Goal: Task Accomplishment & Management: Complete application form

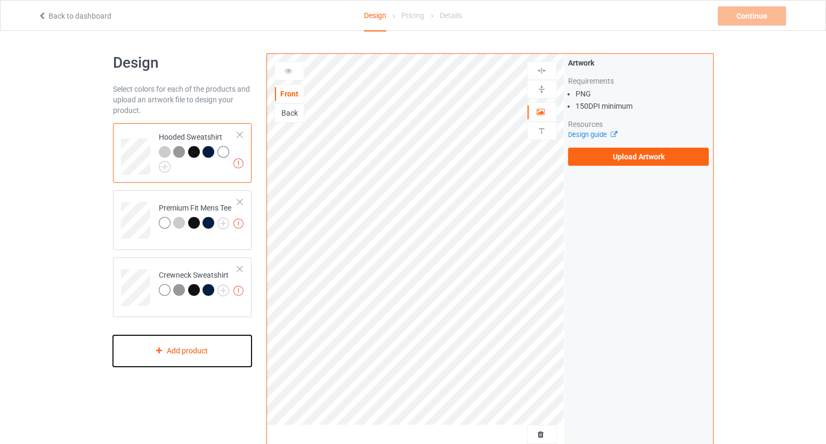
click at [179, 350] on div "Add product" at bounding box center [182, 350] width 139 height 31
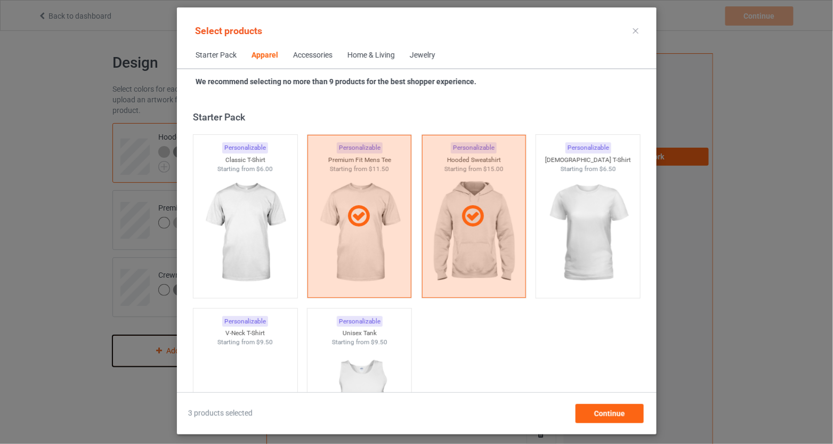
scroll to position [397, 0]
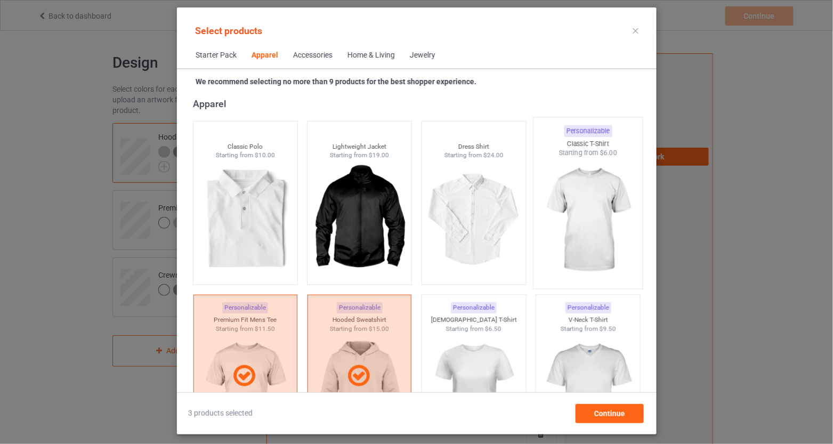
click at [575, 192] on img at bounding box center [588, 220] width 100 height 125
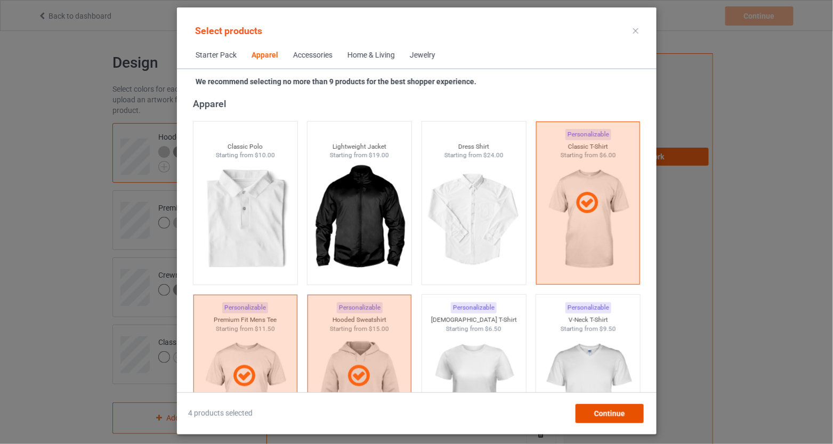
click at [606, 409] on span "Continue" at bounding box center [609, 413] width 31 height 9
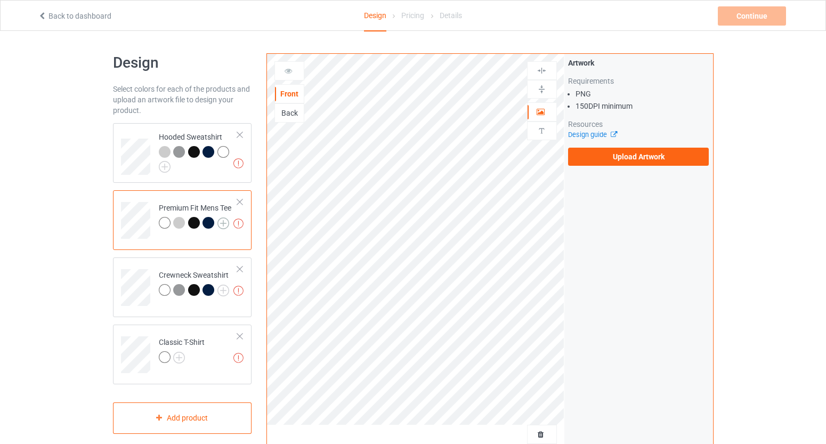
click at [219, 223] on img at bounding box center [224, 224] width 12 height 12
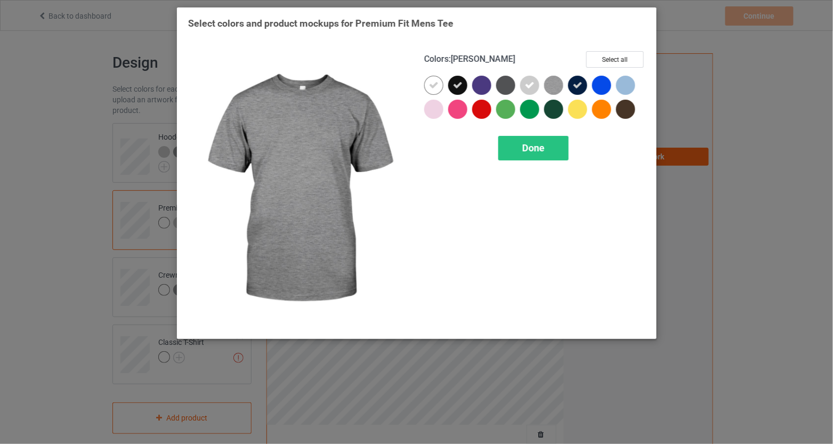
click at [580, 87] on icon at bounding box center [578, 86] width 10 height 10
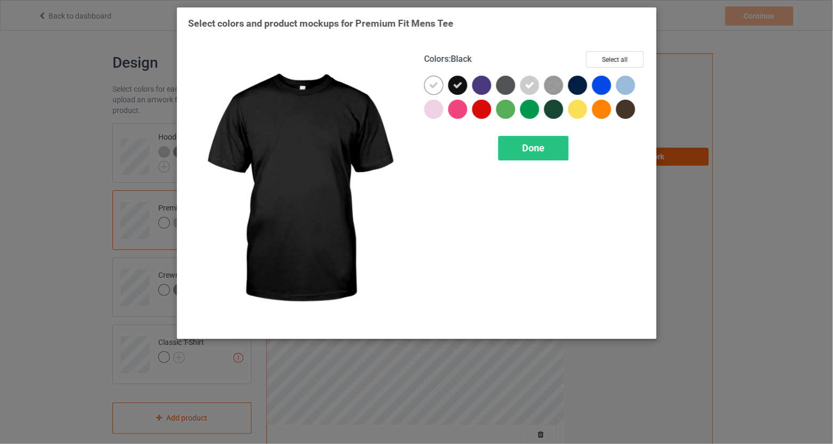
click at [460, 85] on icon at bounding box center [458, 86] width 10 height 10
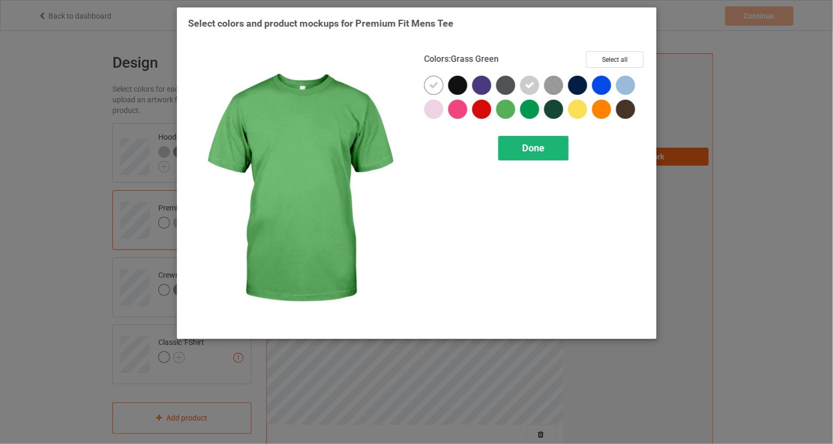
click at [542, 149] on span "Done" at bounding box center [534, 147] width 22 height 11
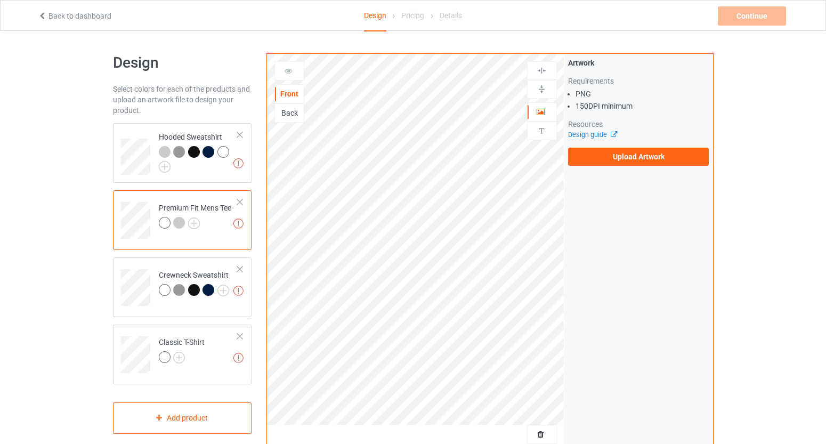
click at [155, 230] on td "Missing artworks Premium Fit Mens Tee" at bounding box center [198, 217] width 91 height 44
click at [287, 118] on div "Back" at bounding box center [289, 113] width 29 height 11
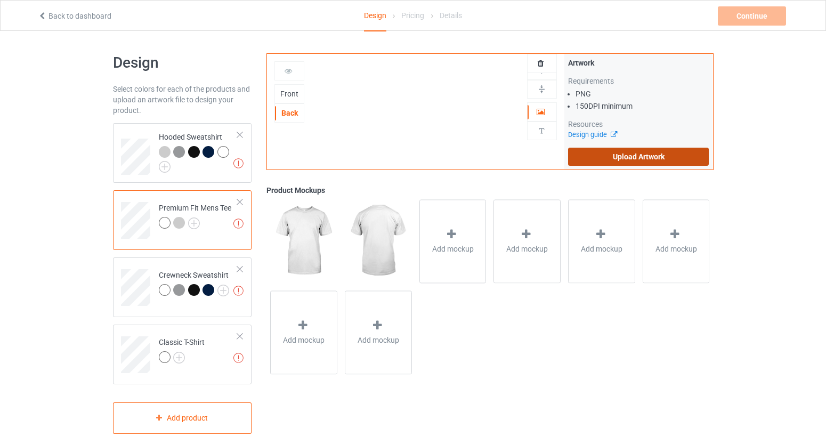
click at [616, 163] on label "Upload Artwork" at bounding box center [638, 157] width 141 height 18
click at [0, 0] on input "Upload Artwork" at bounding box center [0, 0] width 0 height 0
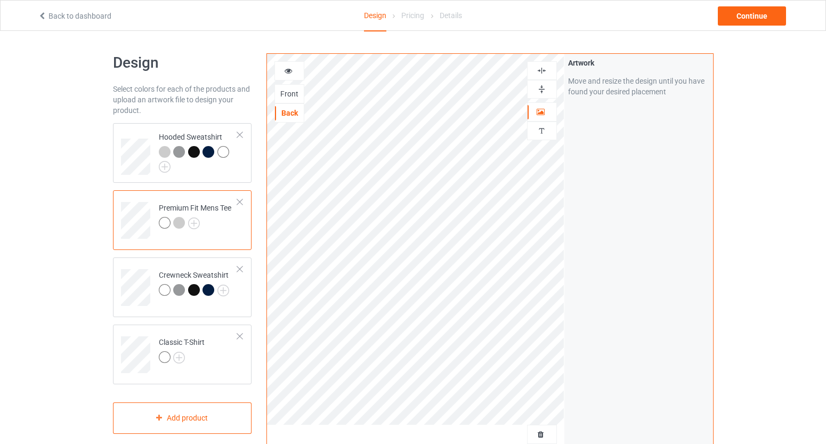
click at [295, 66] on div at bounding box center [289, 71] width 29 height 11
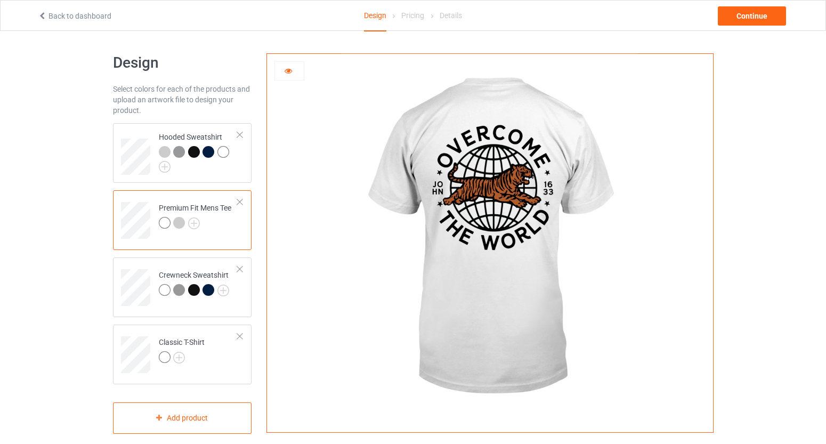
click at [293, 73] on div at bounding box center [289, 71] width 29 height 11
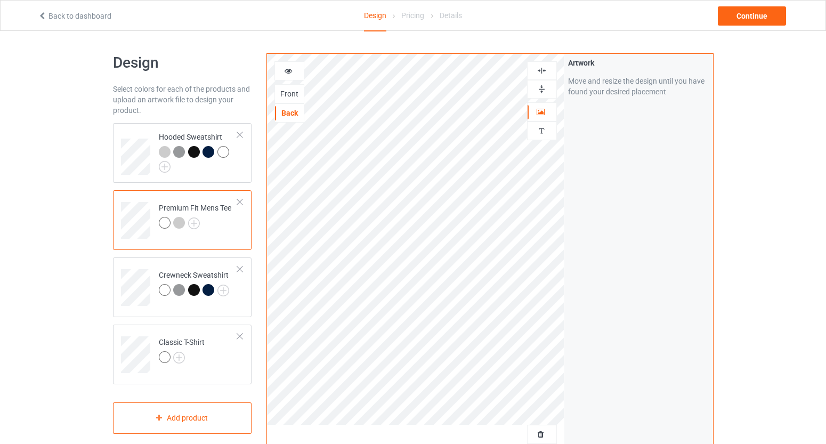
click at [297, 94] on div "Front" at bounding box center [289, 94] width 29 height 11
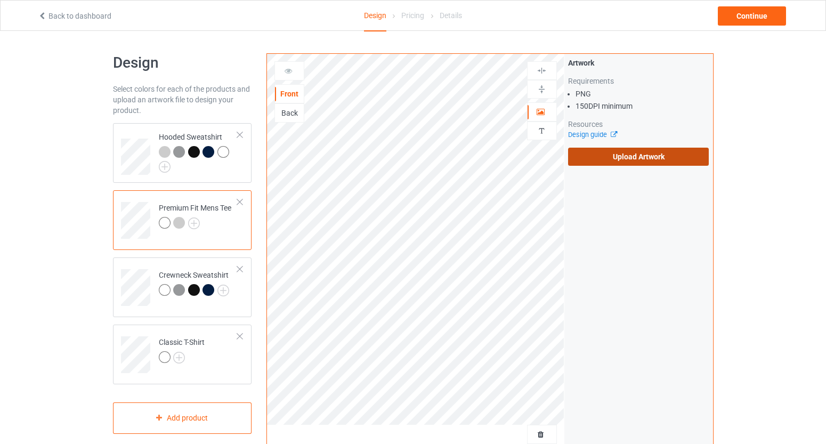
click at [641, 157] on label "Upload Artwork" at bounding box center [638, 157] width 141 height 18
click at [0, 0] on input "Upload Artwork" at bounding box center [0, 0] width 0 height 0
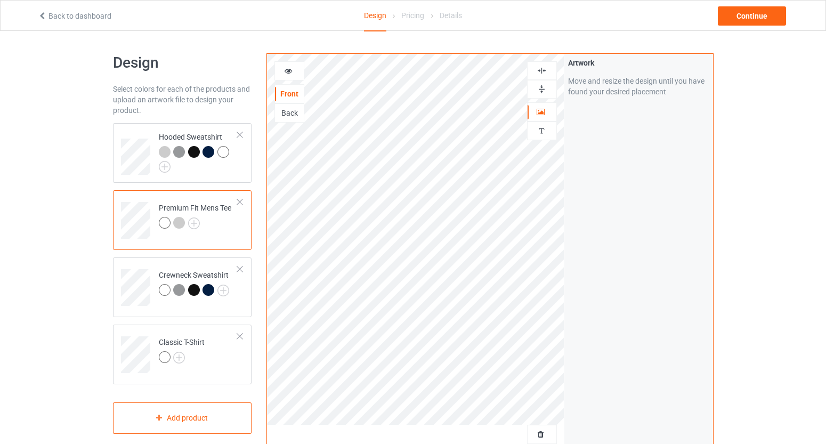
click at [301, 72] on div at bounding box center [289, 71] width 29 height 11
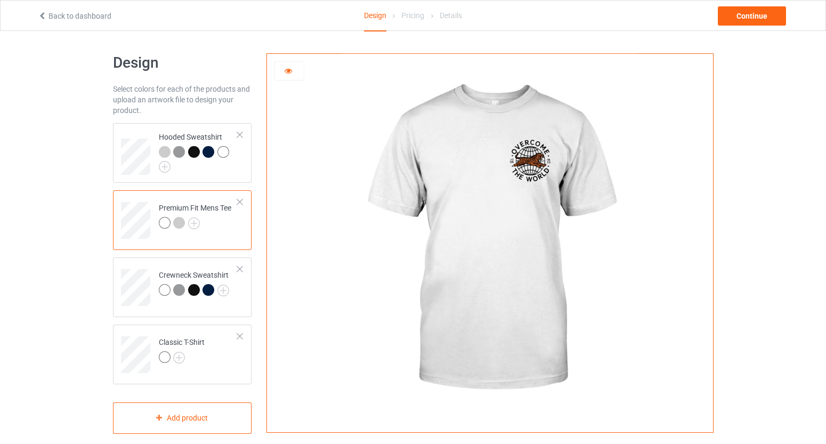
click at [296, 70] on div at bounding box center [289, 71] width 29 height 11
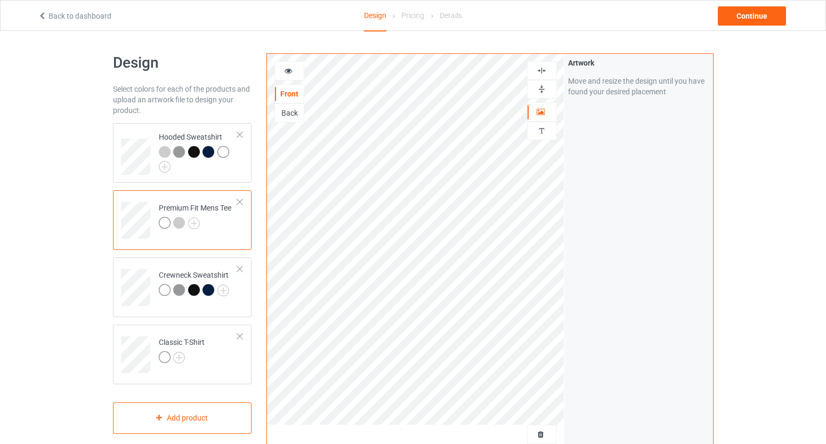
click at [294, 69] on div at bounding box center [289, 71] width 29 height 11
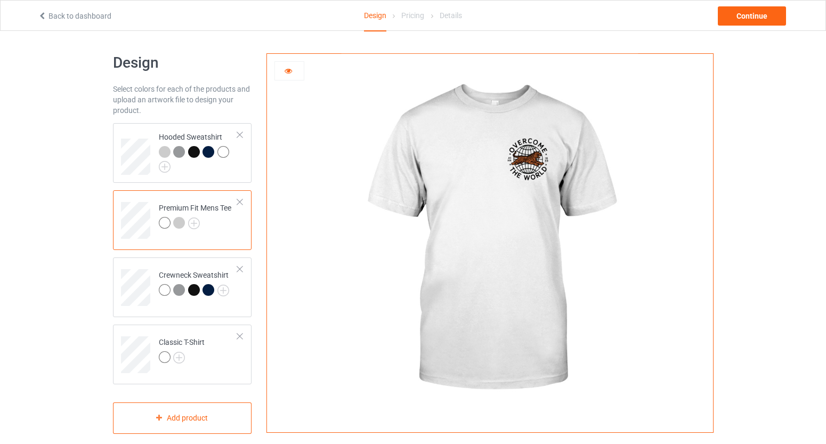
click at [176, 224] on div at bounding box center [179, 223] width 12 height 12
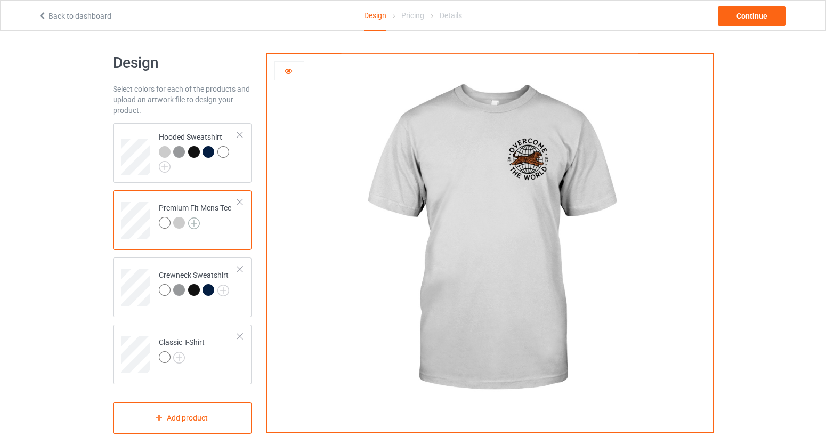
click at [191, 222] on img at bounding box center [194, 224] width 12 height 12
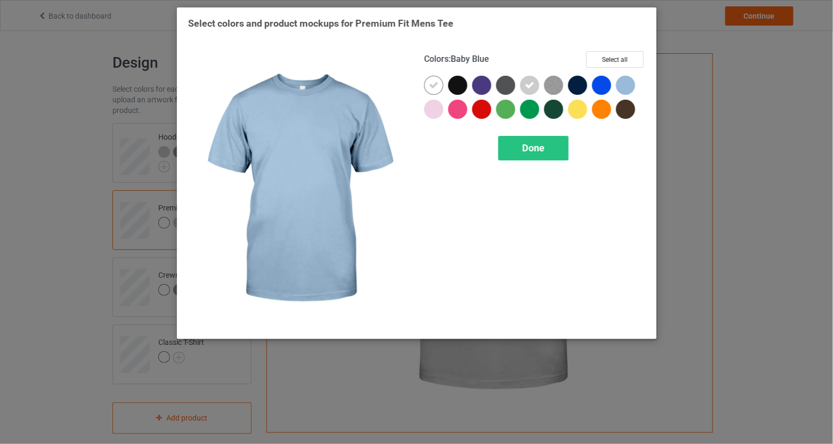
click at [630, 86] on div at bounding box center [625, 85] width 19 height 19
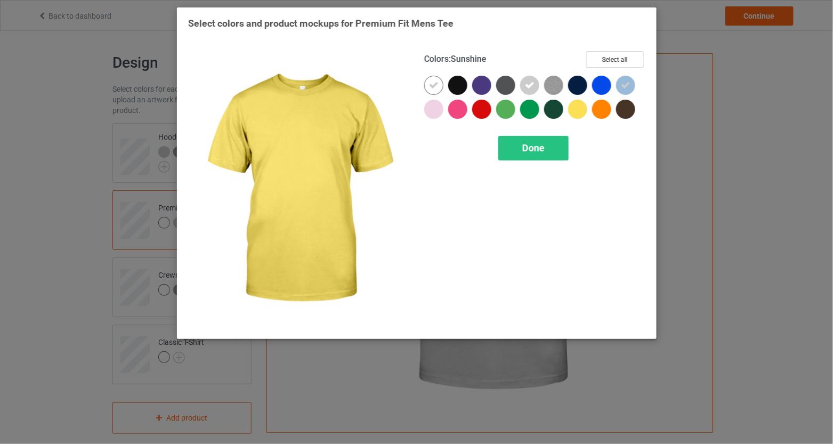
click at [585, 110] on div at bounding box center [577, 109] width 19 height 19
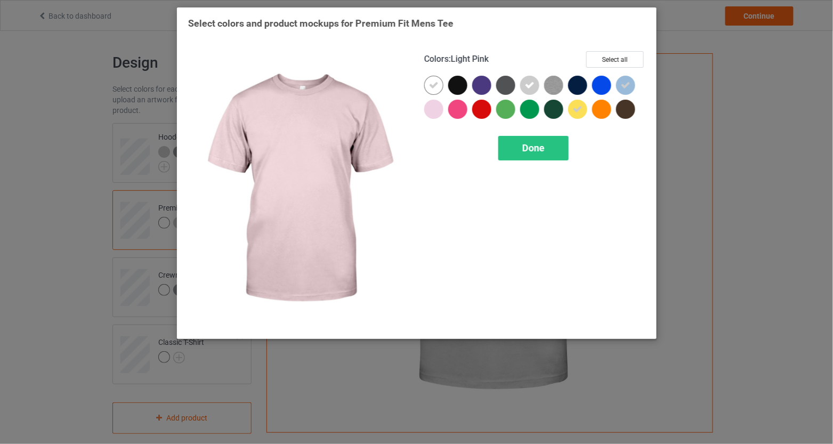
click at [434, 114] on div at bounding box center [433, 109] width 19 height 19
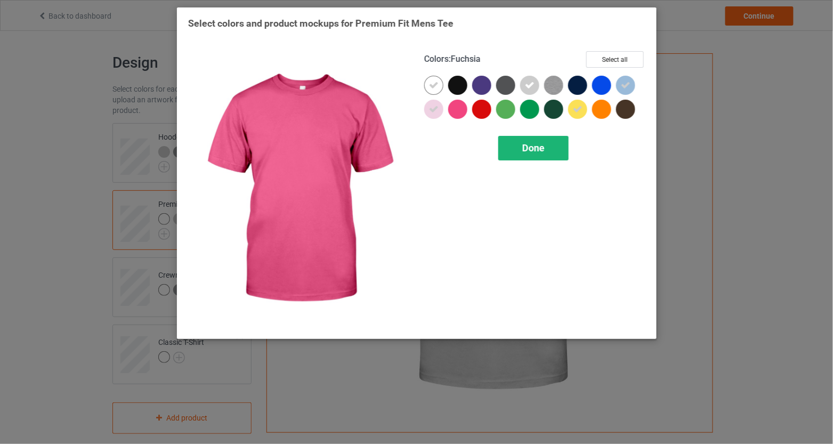
click at [535, 141] on div "Done" at bounding box center [534, 148] width 70 height 25
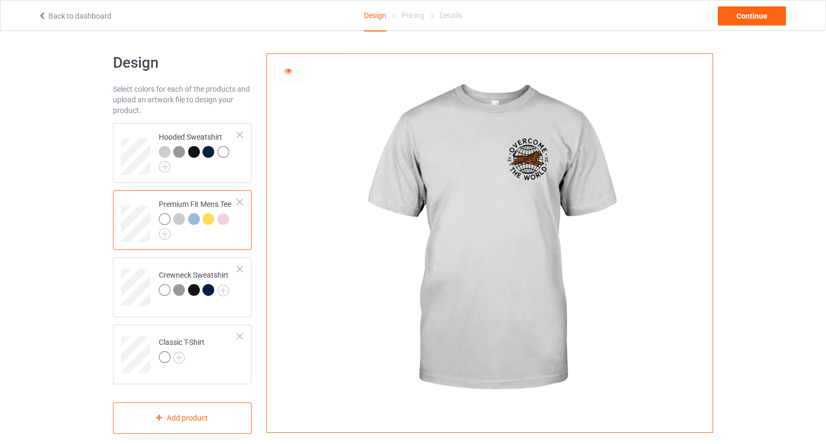
click at [192, 217] on div at bounding box center [194, 219] width 12 height 12
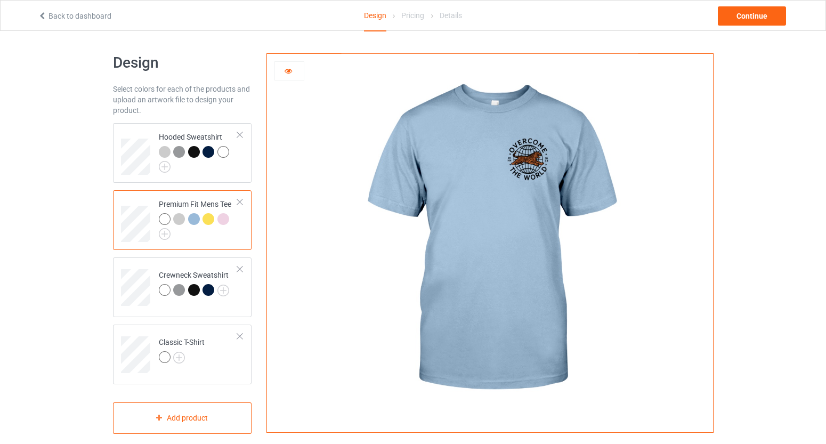
click at [212, 220] on div at bounding box center [209, 219] width 12 height 12
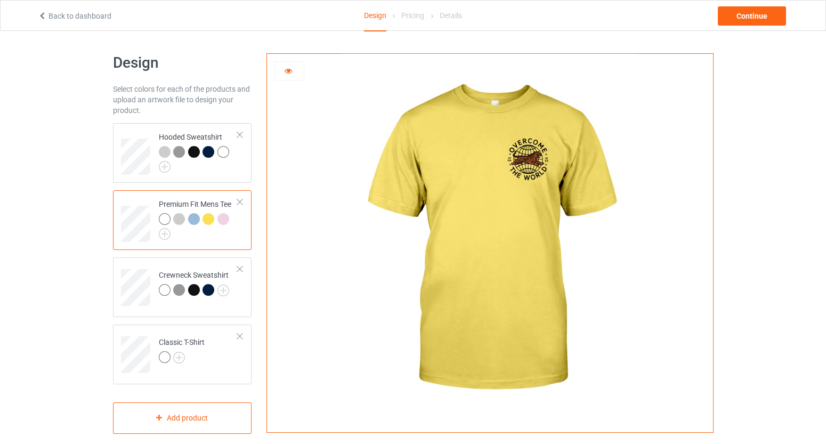
click at [221, 220] on div at bounding box center [224, 219] width 12 height 12
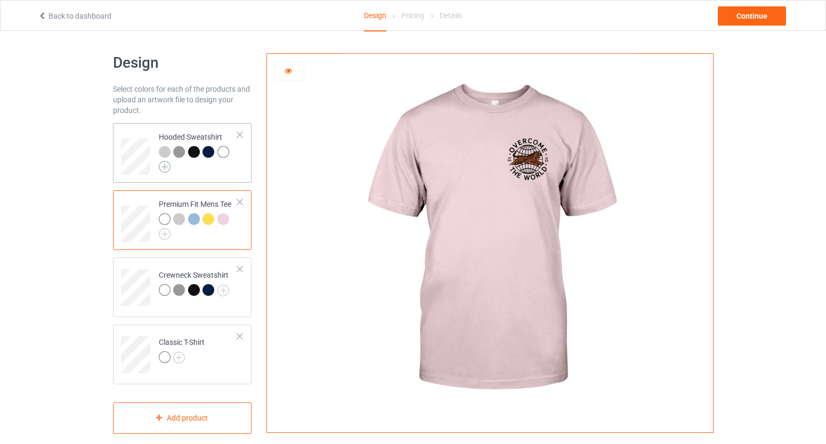
click at [167, 166] on img at bounding box center [165, 167] width 12 height 12
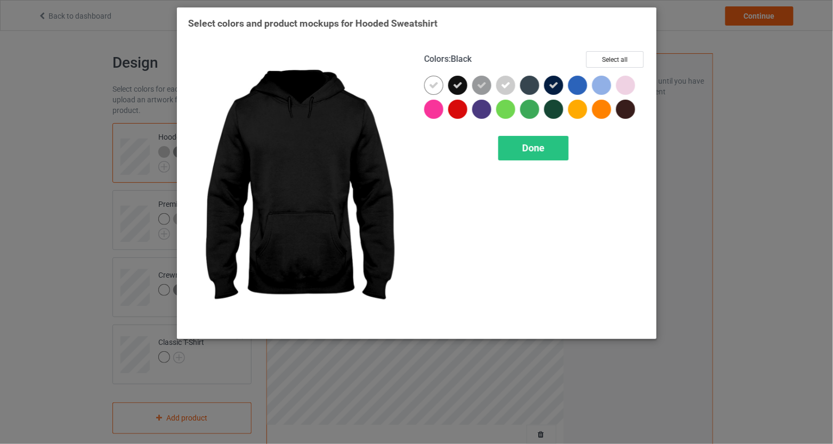
click at [457, 88] on icon at bounding box center [458, 86] width 10 height 10
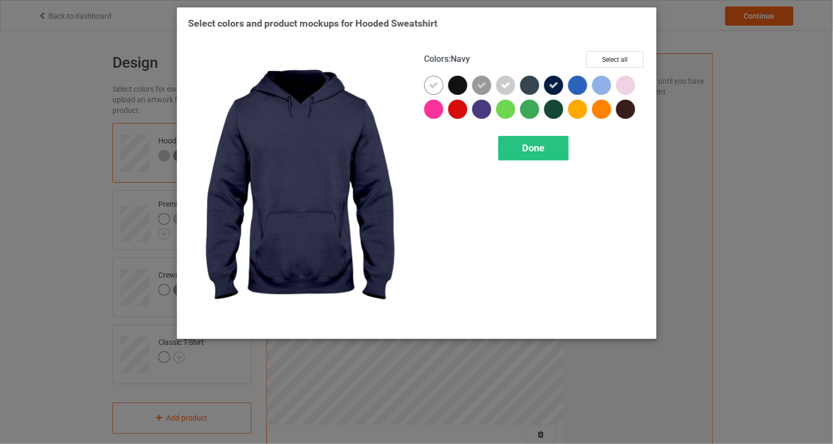
click at [552, 86] on icon at bounding box center [554, 86] width 10 height 10
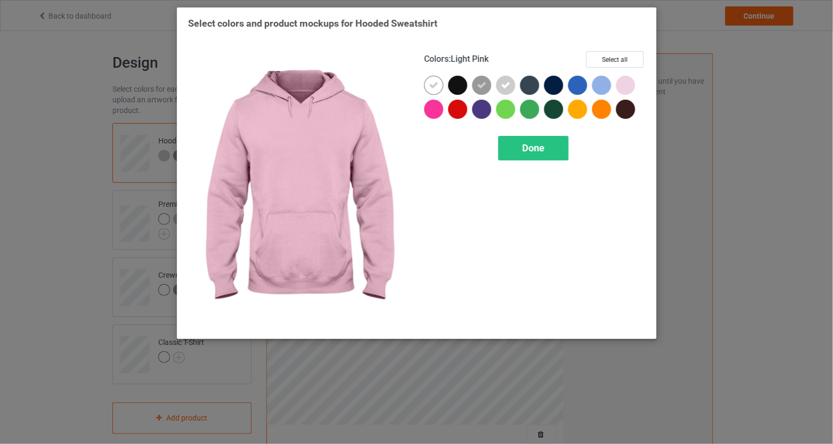
click at [618, 84] on div at bounding box center [625, 85] width 19 height 19
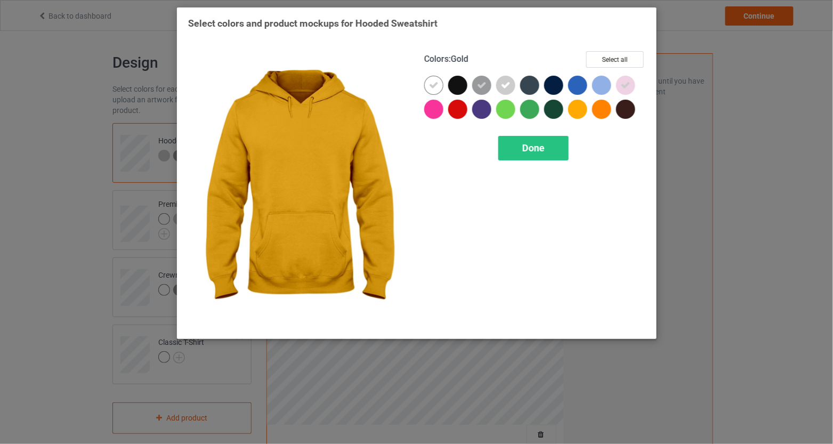
click at [585, 108] on div at bounding box center [577, 109] width 19 height 19
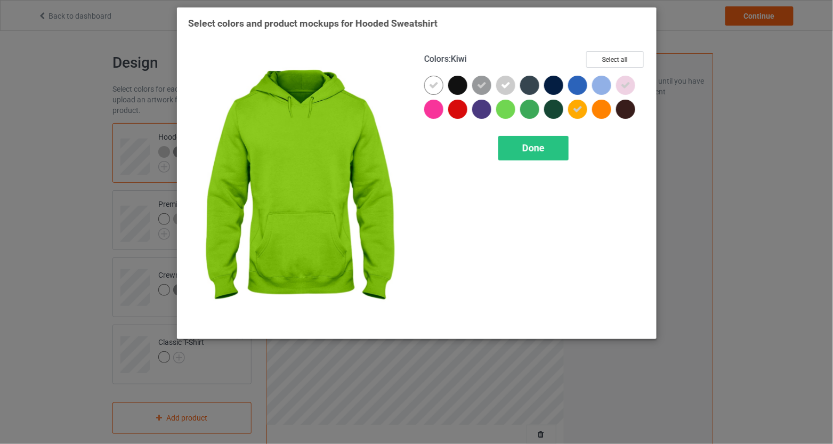
click at [506, 110] on div at bounding box center [505, 109] width 19 height 19
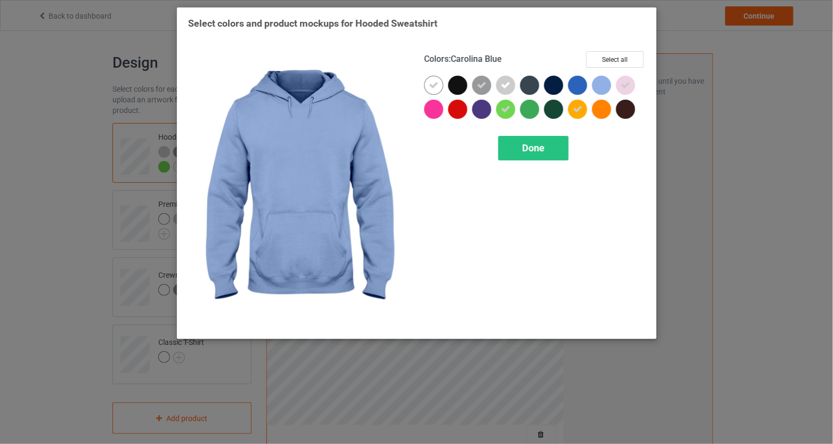
click at [606, 82] on div at bounding box center [601, 85] width 19 height 19
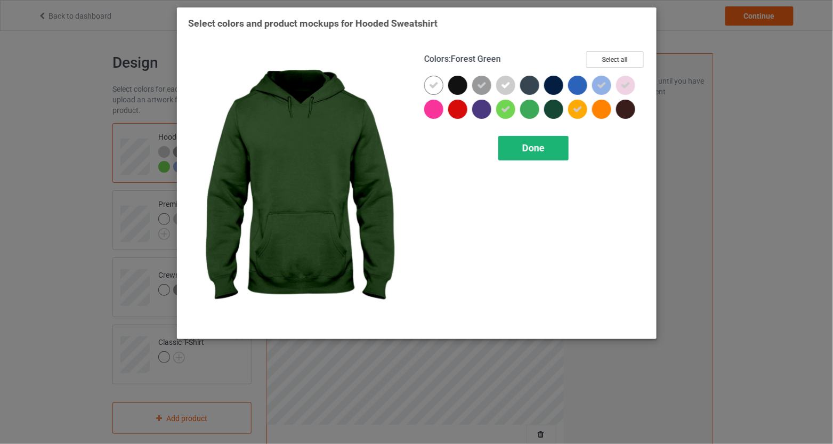
click at [541, 144] on span "Done" at bounding box center [534, 147] width 22 height 11
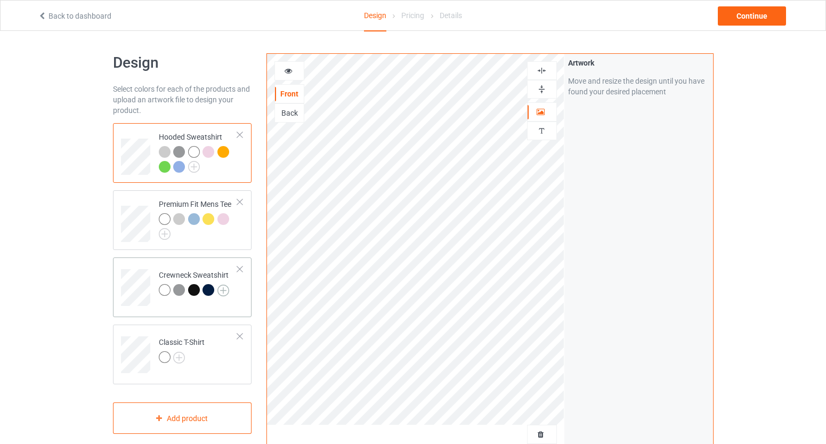
click at [224, 290] on img at bounding box center [224, 291] width 12 height 12
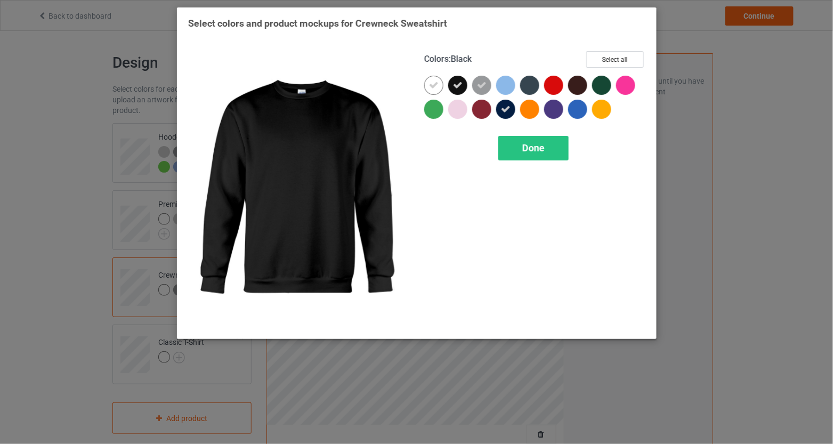
click at [463, 85] on div at bounding box center [457, 85] width 19 height 19
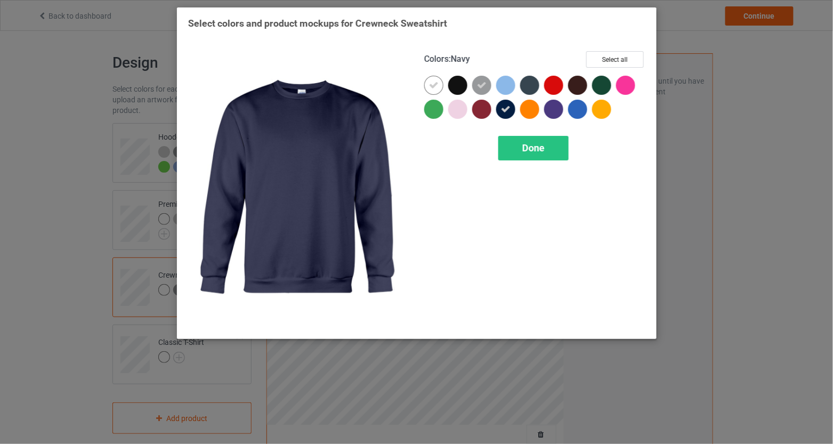
click at [512, 110] on div at bounding box center [505, 109] width 19 height 19
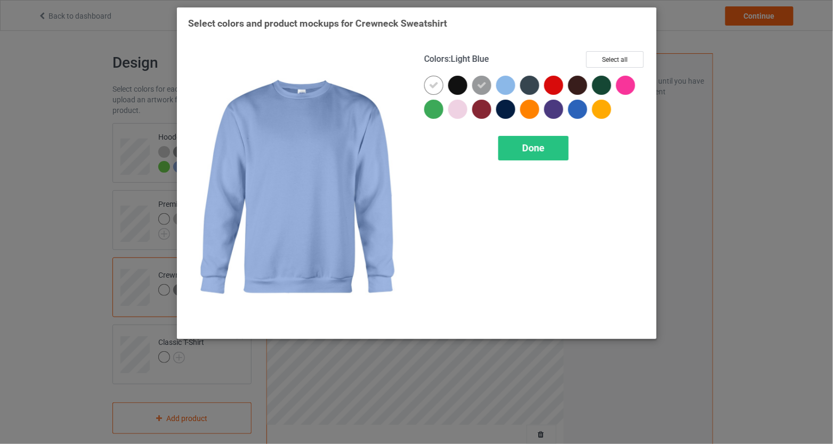
click at [512, 90] on div at bounding box center [505, 85] width 19 height 19
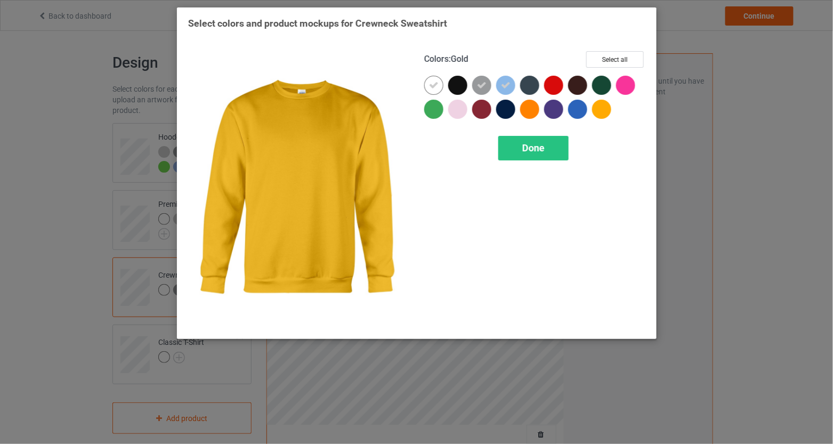
click at [600, 109] on div at bounding box center [601, 109] width 19 height 19
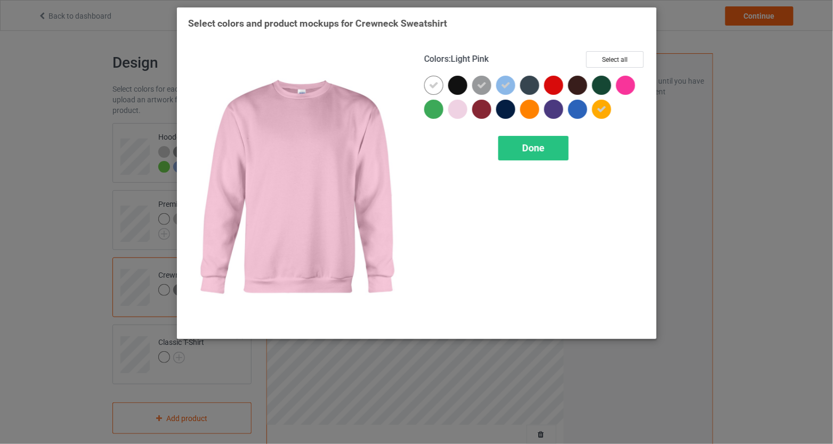
click at [461, 111] on div at bounding box center [457, 109] width 19 height 19
click at [531, 142] on span "Done" at bounding box center [534, 147] width 22 height 11
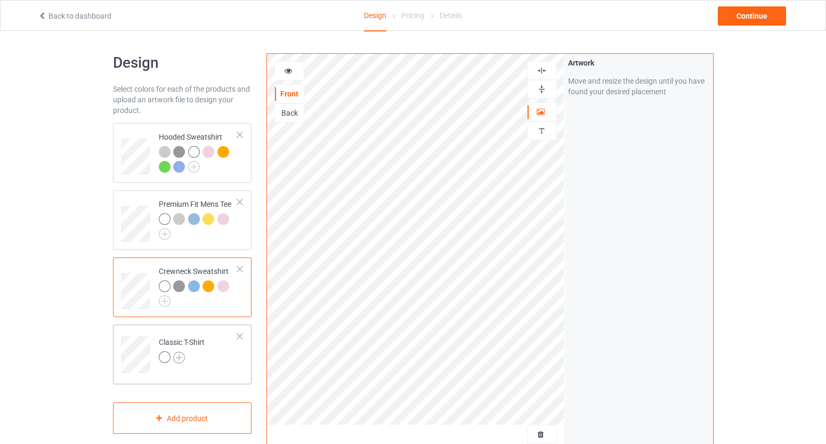
click at [181, 358] on img at bounding box center [179, 358] width 12 height 12
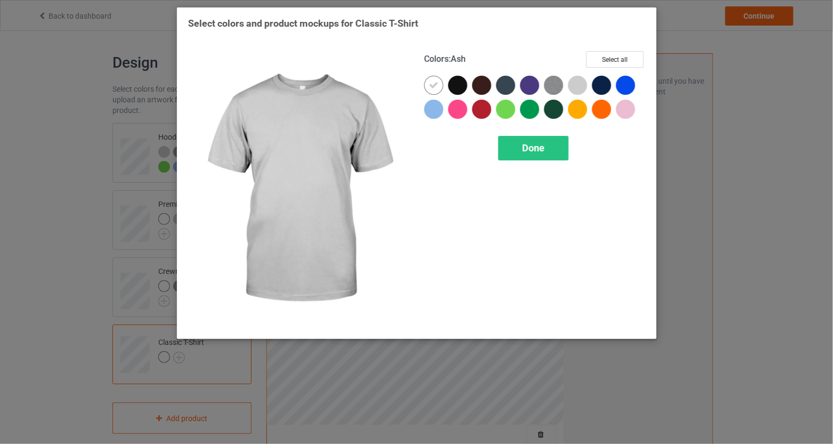
drag, startPoint x: 574, startPoint y: 86, endPoint x: 584, endPoint y: 91, distance: 10.7
click at [575, 86] on div at bounding box center [577, 85] width 19 height 19
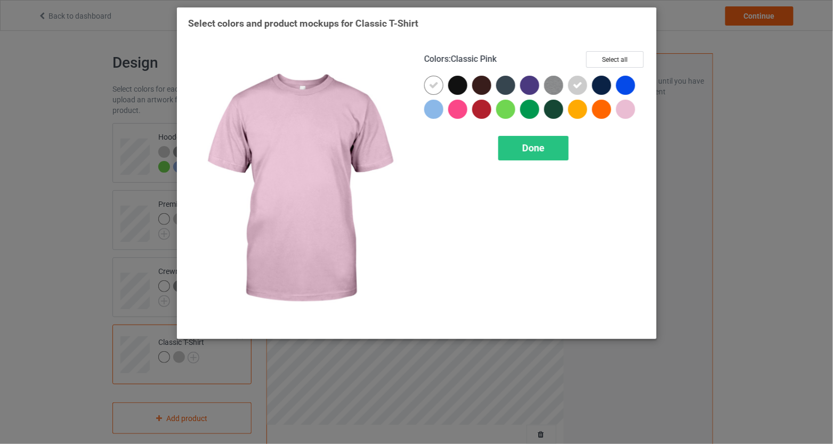
click at [624, 104] on div at bounding box center [625, 109] width 19 height 19
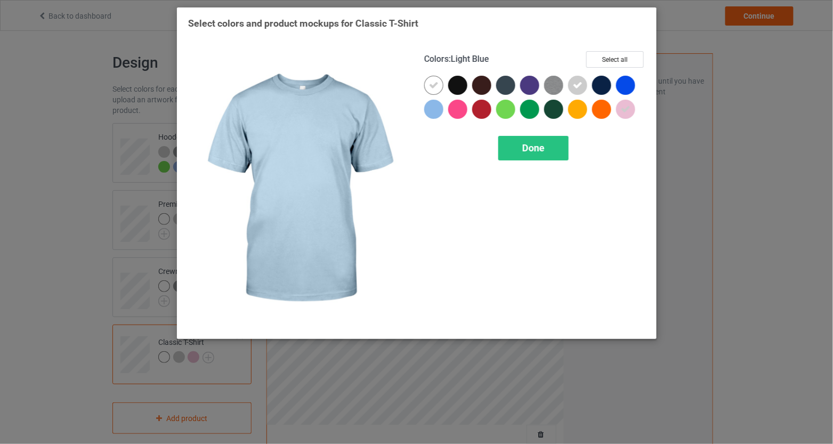
click at [435, 111] on div at bounding box center [433, 109] width 19 height 19
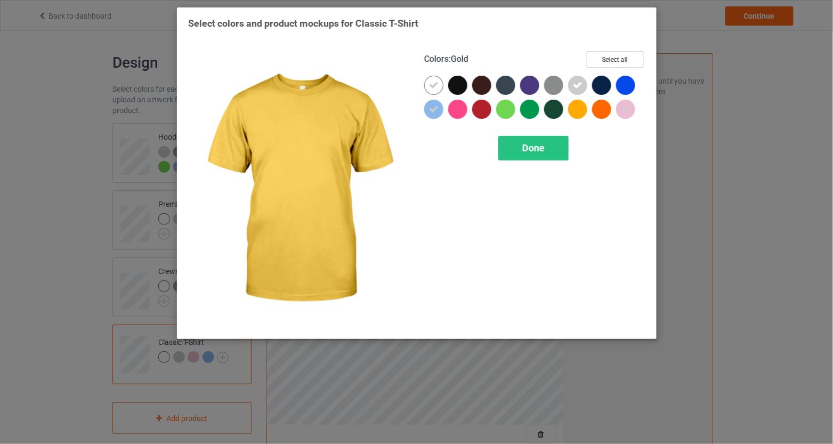
click at [571, 116] on div at bounding box center [580, 112] width 24 height 24
click at [556, 143] on div "Done" at bounding box center [534, 148] width 70 height 25
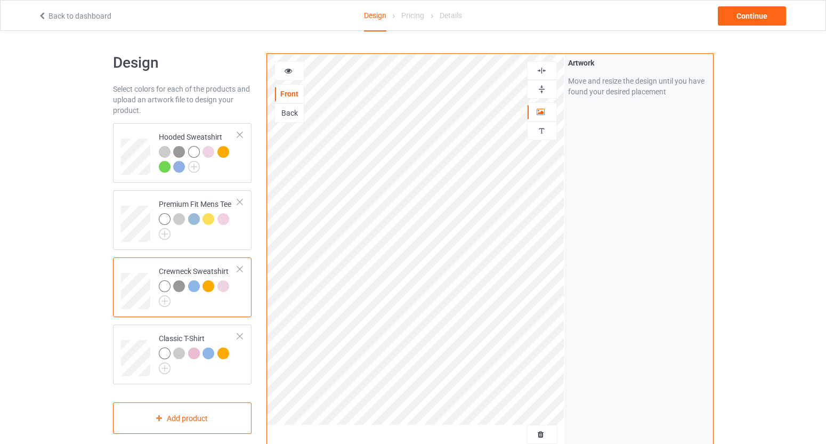
click at [301, 72] on div at bounding box center [289, 71] width 29 height 11
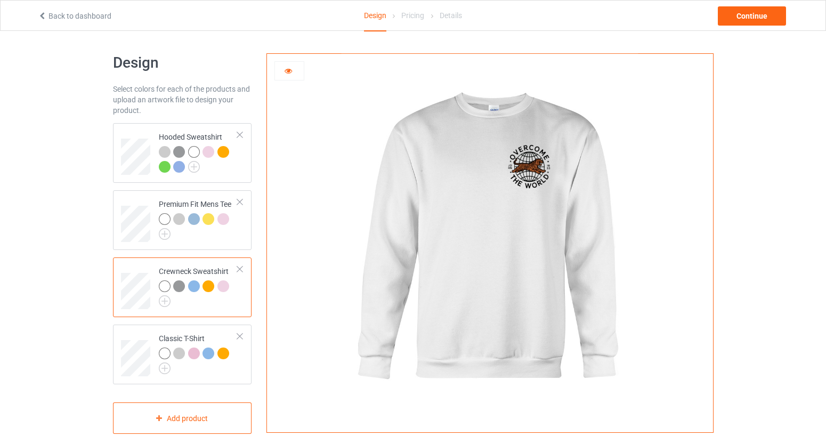
click at [286, 71] on icon at bounding box center [288, 69] width 9 height 7
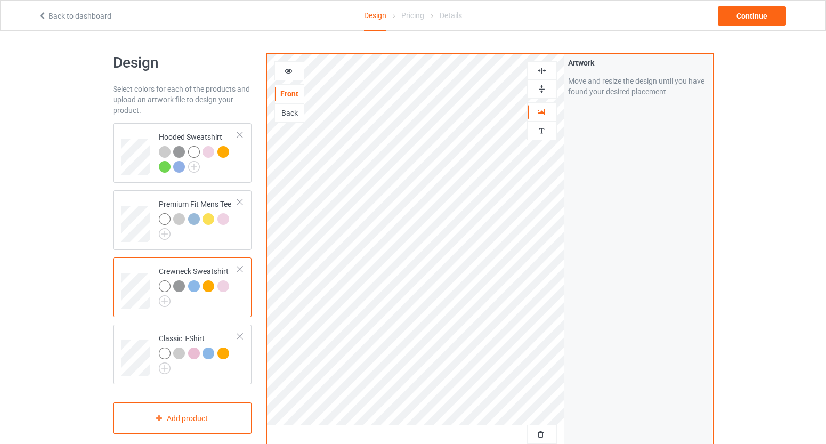
click at [294, 111] on div "Back" at bounding box center [289, 113] width 29 height 11
click at [207, 287] on div at bounding box center [209, 286] width 12 height 12
click at [288, 111] on div "Back" at bounding box center [289, 113] width 29 height 11
click at [290, 66] on icon at bounding box center [288, 69] width 9 height 7
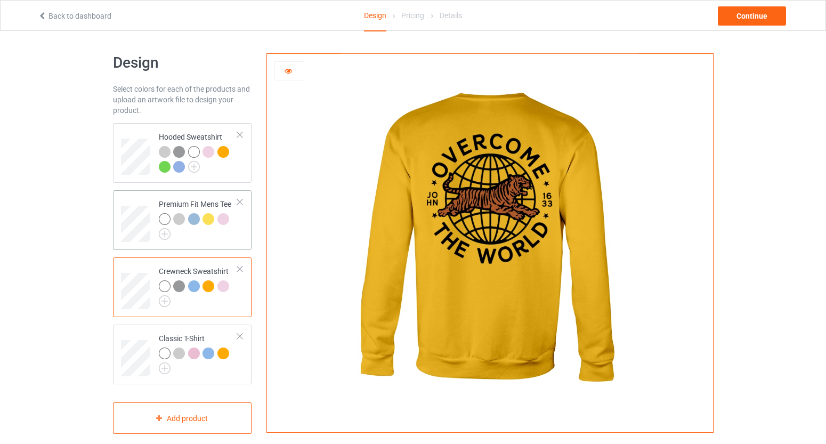
click at [156, 220] on td "Premium Fit Mens Tee" at bounding box center [198, 220] width 91 height 51
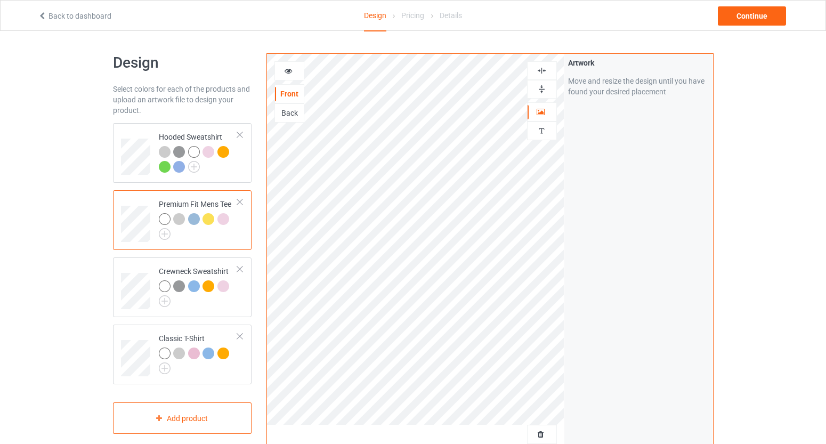
click at [208, 218] on div at bounding box center [209, 219] width 12 height 12
click at [294, 116] on div "Back" at bounding box center [289, 113] width 29 height 11
click at [288, 71] on icon at bounding box center [288, 69] width 9 height 7
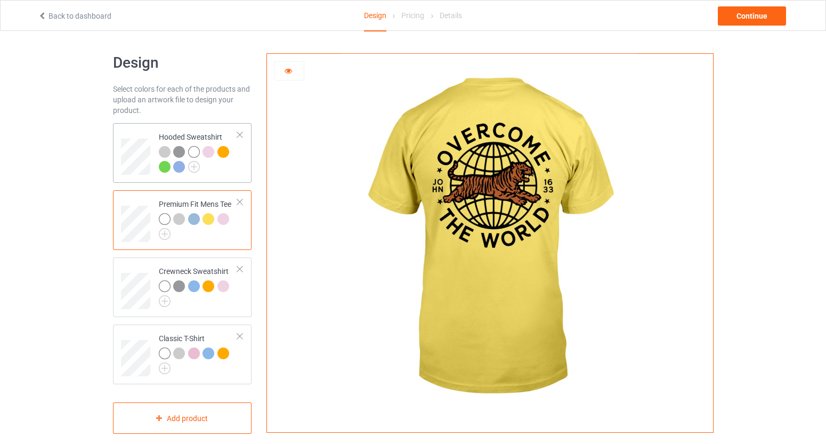
click at [199, 165] on div at bounding box center [198, 160] width 79 height 29
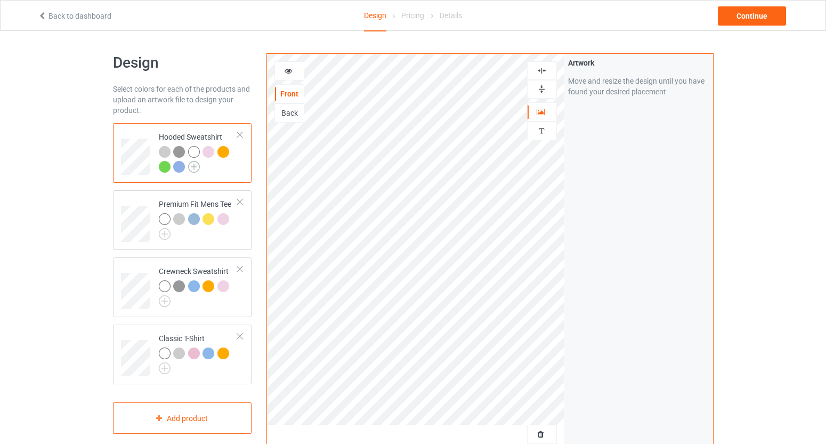
click at [197, 165] on img at bounding box center [194, 167] width 12 height 12
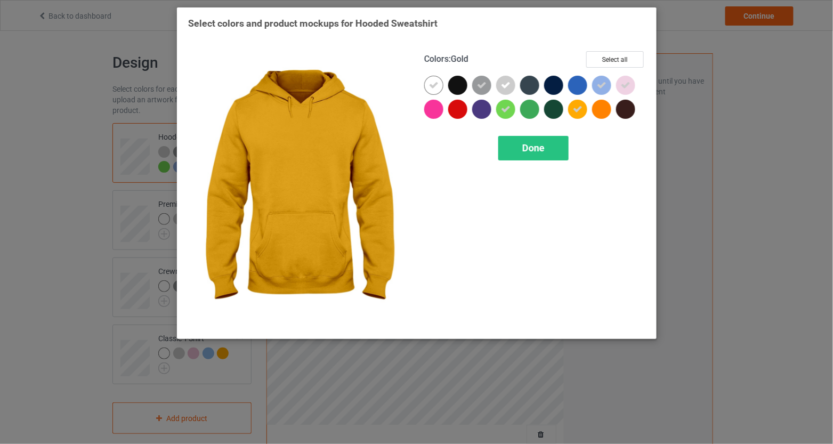
click at [580, 113] on icon at bounding box center [578, 110] width 10 height 10
click at [527, 156] on div "Done" at bounding box center [534, 148] width 70 height 25
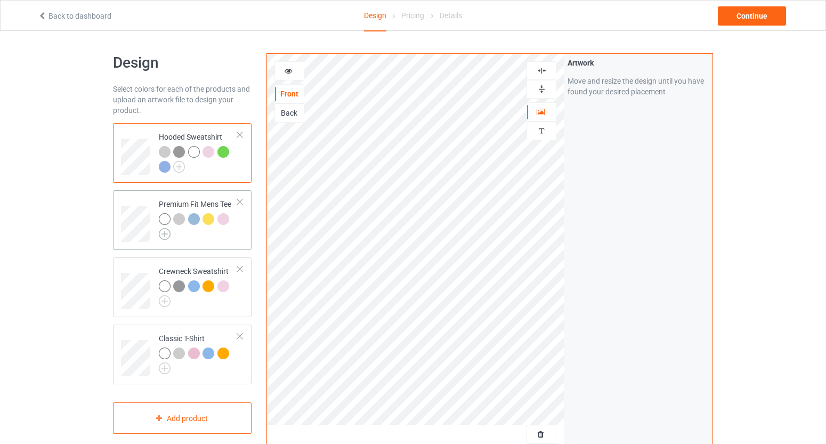
click at [160, 236] on img at bounding box center [165, 234] width 12 height 12
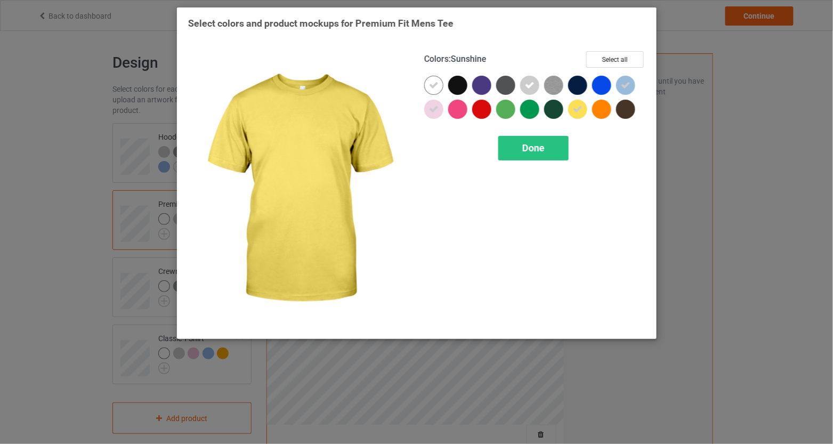
click at [577, 116] on div at bounding box center [577, 109] width 19 height 19
click at [543, 155] on div "Done" at bounding box center [534, 148] width 70 height 25
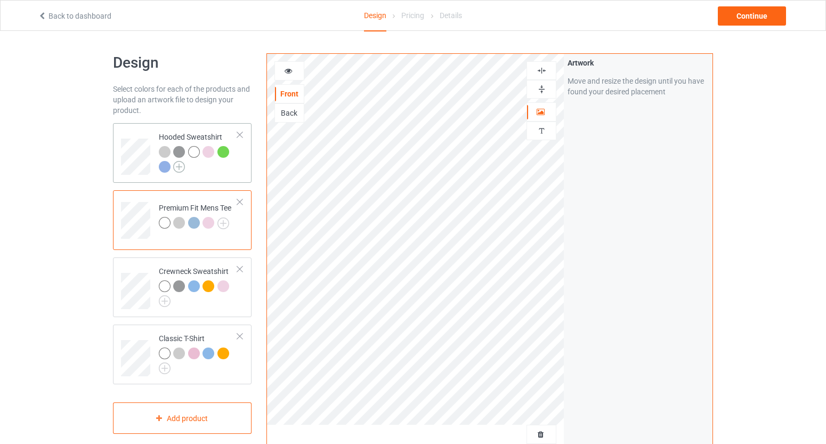
click at [182, 170] on img at bounding box center [179, 167] width 12 height 12
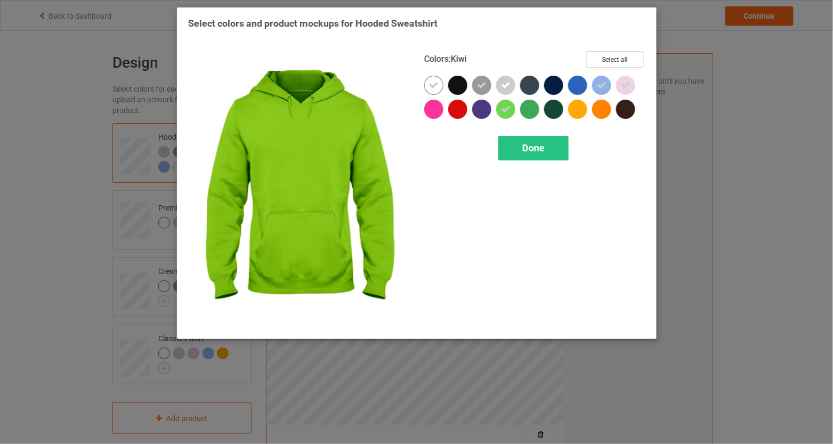
click at [509, 111] on icon at bounding box center [506, 110] width 10 height 10
click at [521, 144] on div "Done" at bounding box center [534, 148] width 70 height 25
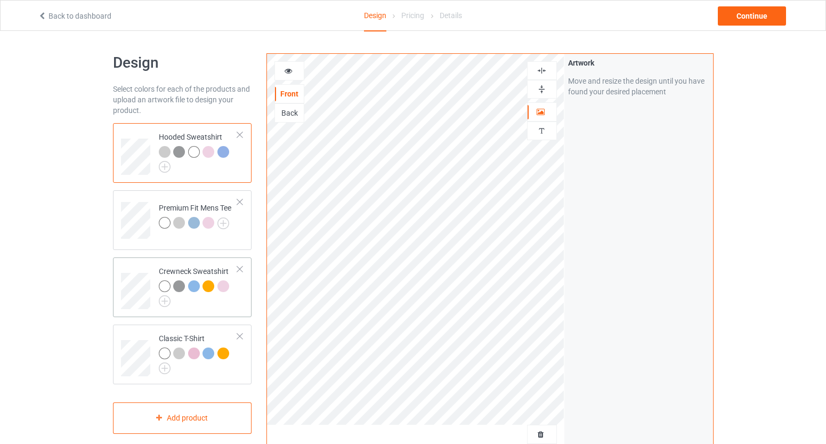
click at [171, 299] on div at bounding box center [198, 293] width 79 height 27
click at [166, 303] on img at bounding box center [165, 301] width 12 height 12
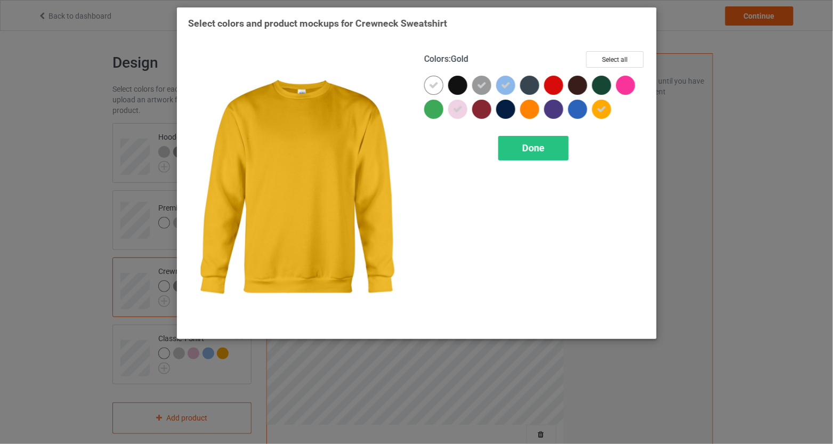
click at [598, 110] on icon at bounding box center [602, 110] width 10 height 10
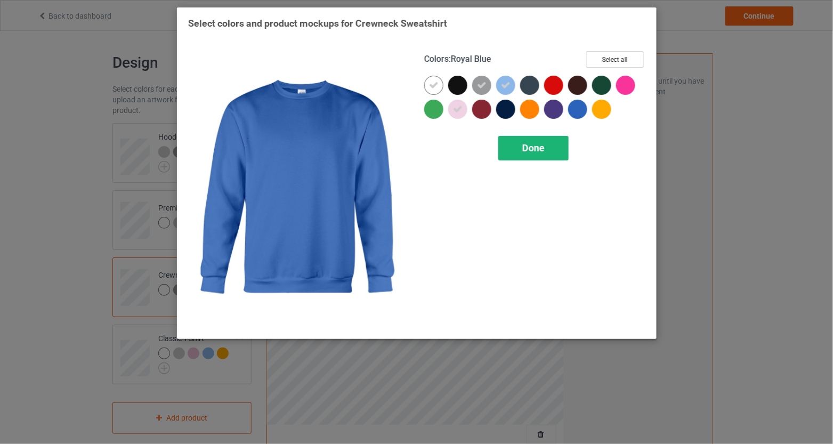
click at [545, 144] on div "Done" at bounding box center [534, 148] width 70 height 25
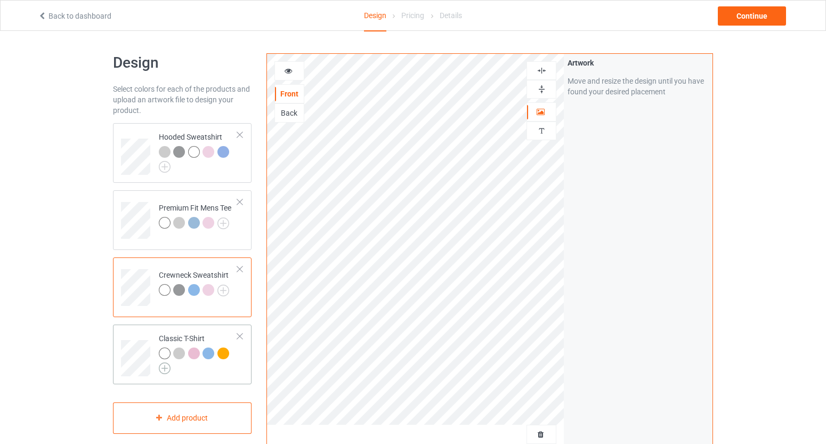
click at [165, 369] on img at bounding box center [165, 369] width 12 height 12
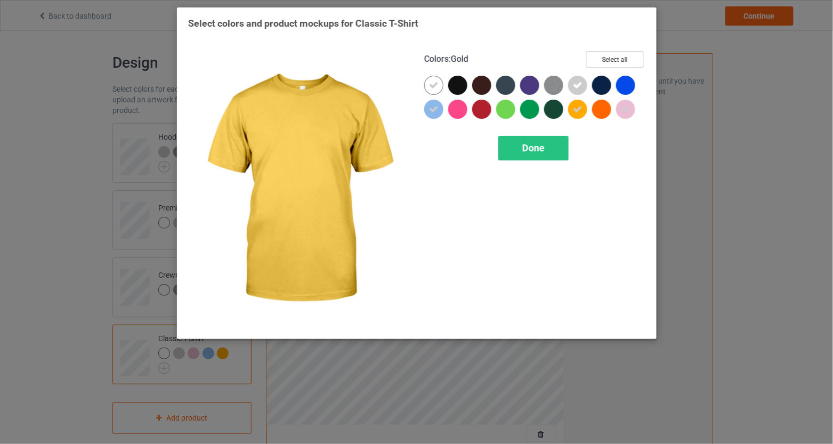
click at [576, 112] on icon at bounding box center [578, 110] width 10 height 10
click at [565, 132] on div "Colors : Gold Select all Done" at bounding box center [535, 190] width 236 height 292
click at [552, 152] on div "Done" at bounding box center [534, 148] width 70 height 25
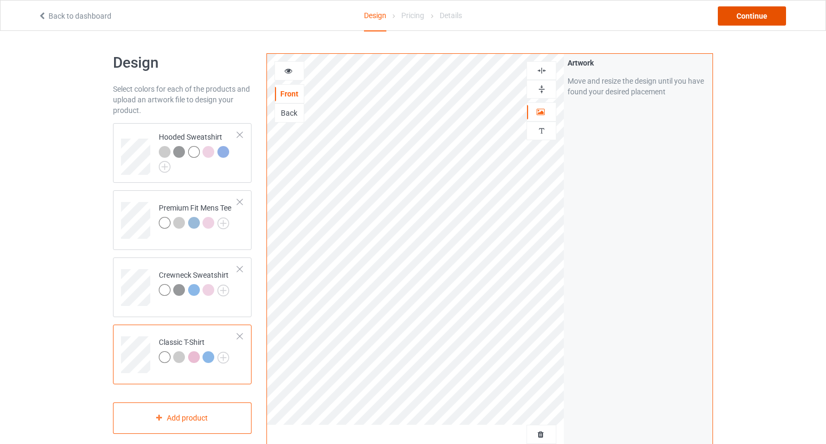
click at [766, 22] on div "Continue" at bounding box center [752, 15] width 68 height 19
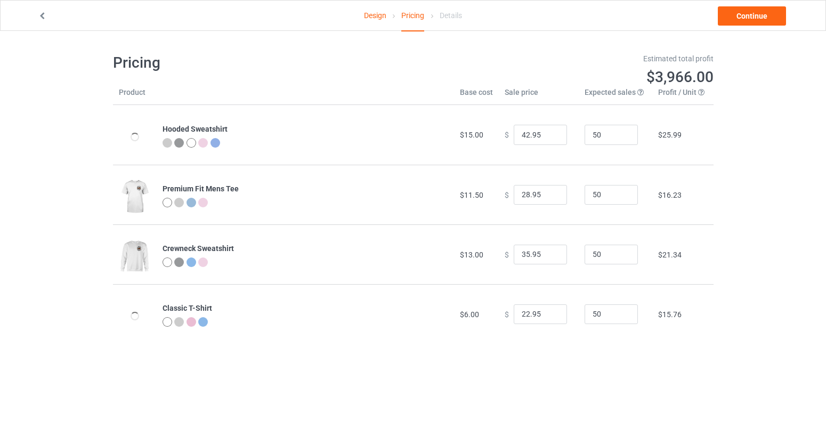
type input "46.95"
type input "32.95"
type input "39.95"
type input "26.95"
drag, startPoint x: 524, startPoint y: 135, endPoint x: 508, endPoint y: 136, distance: 16.1
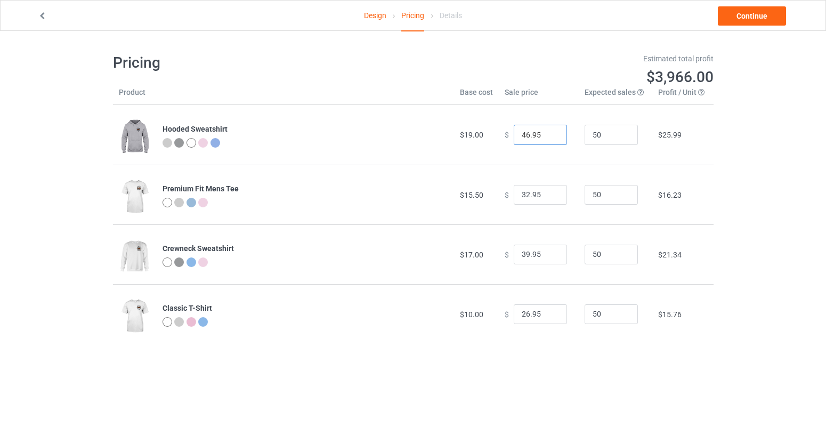
click at [514, 136] on div "46.95" at bounding box center [540, 135] width 53 height 20
type input "39.95"
drag, startPoint x: 523, startPoint y: 194, endPoint x: 495, endPoint y: 197, distance: 27.9
click at [499, 197] on td "$ 32.95" at bounding box center [539, 195] width 80 height 60
type input "26.95"
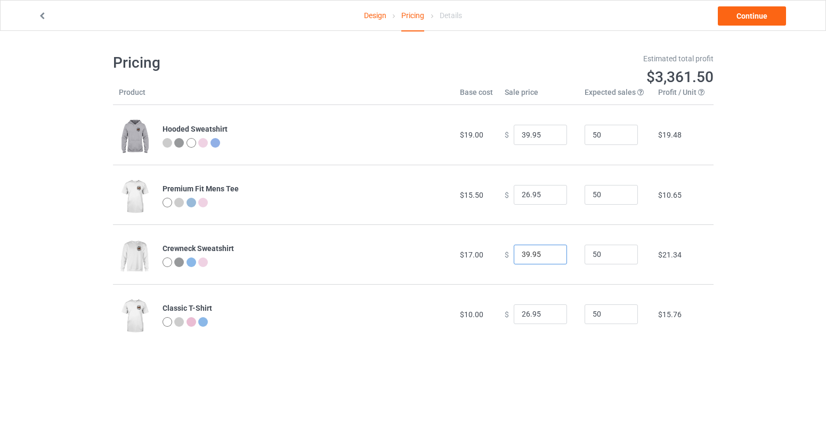
click at [521, 255] on input "39.95" at bounding box center [540, 255] width 53 height 20
type input "36.95"
click at [524, 315] on input "26.95" at bounding box center [540, 314] width 53 height 20
type input "22.95"
click at [750, 21] on link "Continue" at bounding box center [752, 15] width 68 height 19
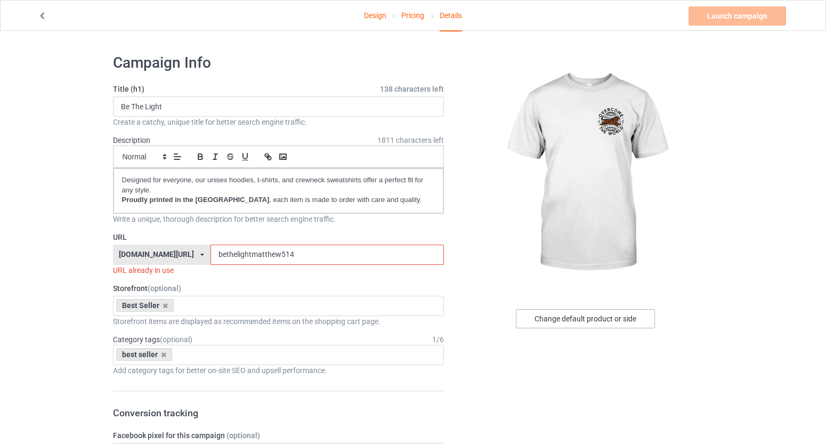
click at [573, 322] on div "Change default product or side" at bounding box center [585, 318] width 139 height 19
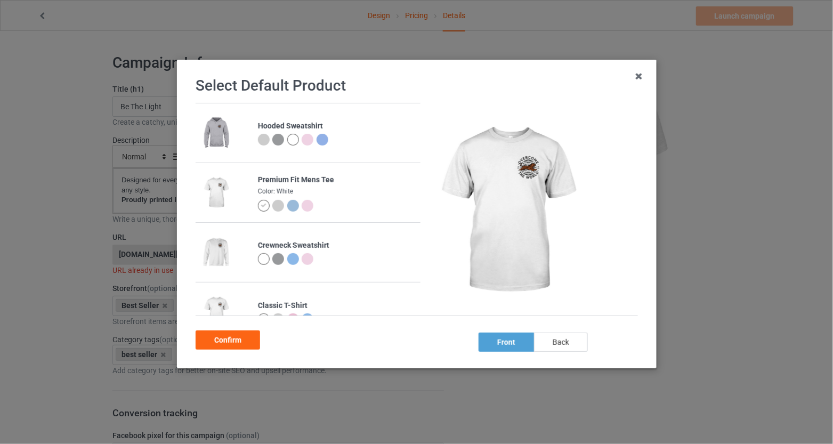
click at [575, 339] on div "back" at bounding box center [561, 342] width 54 height 19
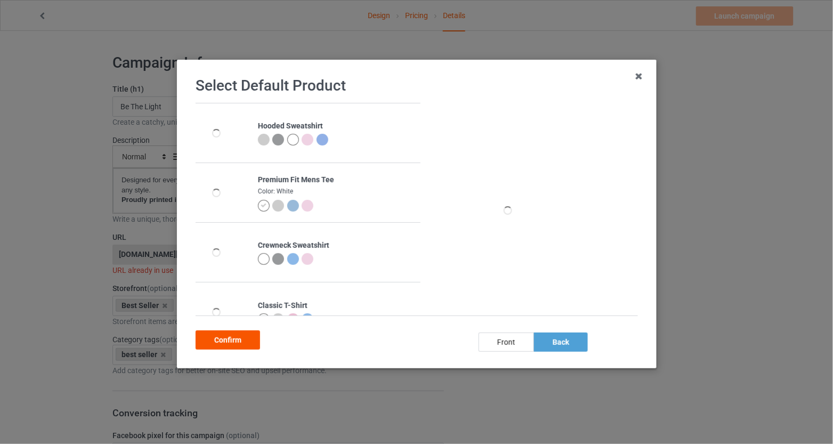
click at [239, 336] on div "Confirm" at bounding box center [228, 340] width 65 height 19
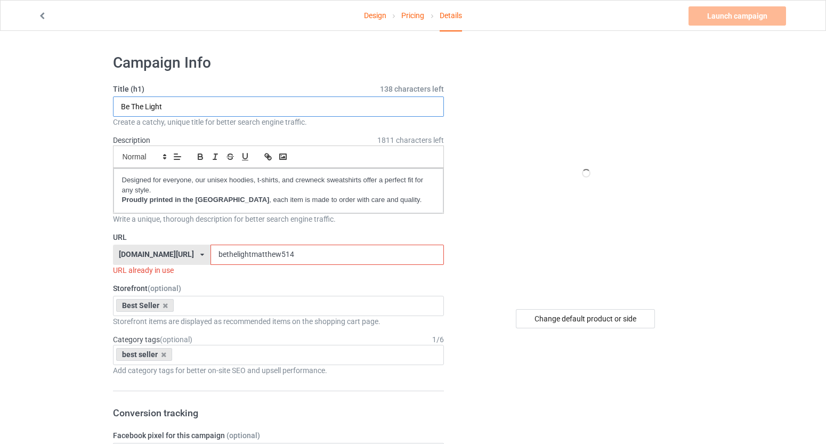
drag, startPoint x: 192, startPoint y: 110, endPoint x: 108, endPoint y: 104, distance: 85.0
drag, startPoint x: 244, startPoint y: 105, endPoint x: 82, endPoint y: 102, distance: 162.6
type input "Overcome The World"
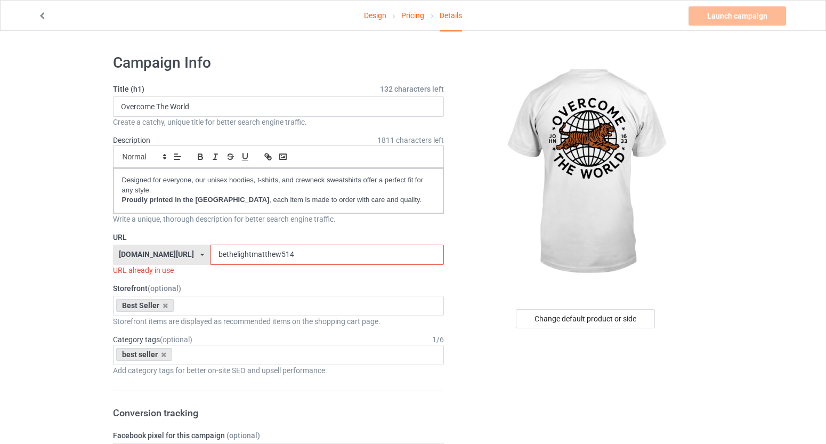
drag, startPoint x: 299, startPoint y: 251, endPoint x: 238, endPoint y: 252, distance: 60.8
click at [238, 252] on div "[DOMAIN_NAME][URL] [DOMAIN_NAME][URL] [DOMAIN_NAME][URL] [DOMAIN_NAME][URL] 5ca…" at bounding box center [279, 255] width 332 height 20
paste input "Overcome The World"
click at [291, 259] on input "Overcome The World" at bounding box center [328, 255] width 234 height 20
click at [303, 258] on input "OvercomeThe World" at bounding box center [328, 255] width 234 height 20
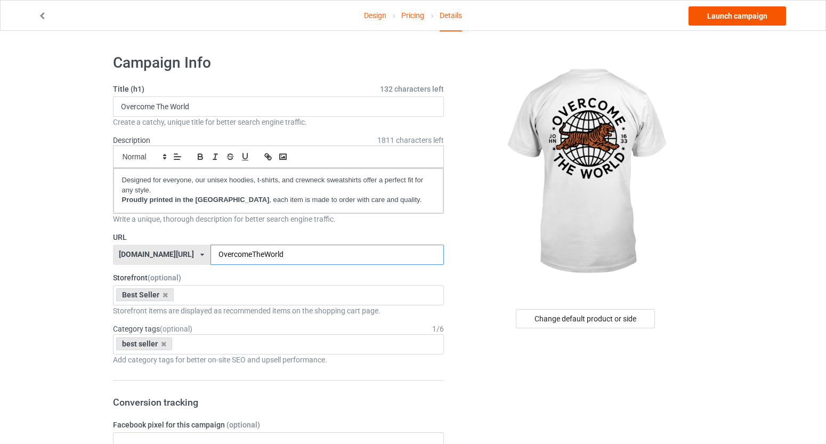
type input "OvercomeTheWorld"
click at [720, 23] on link "Launch campaign" at bounding box center [738, 15] width 98 height 19
